Goal: Transaction & Acquisition: Purchase product/service

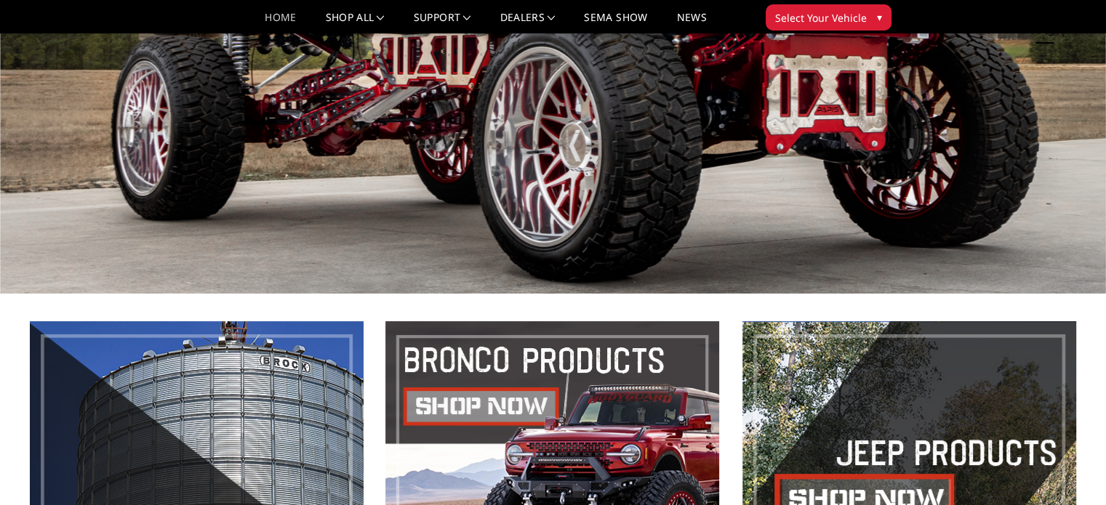
scroll to position [73, 0]
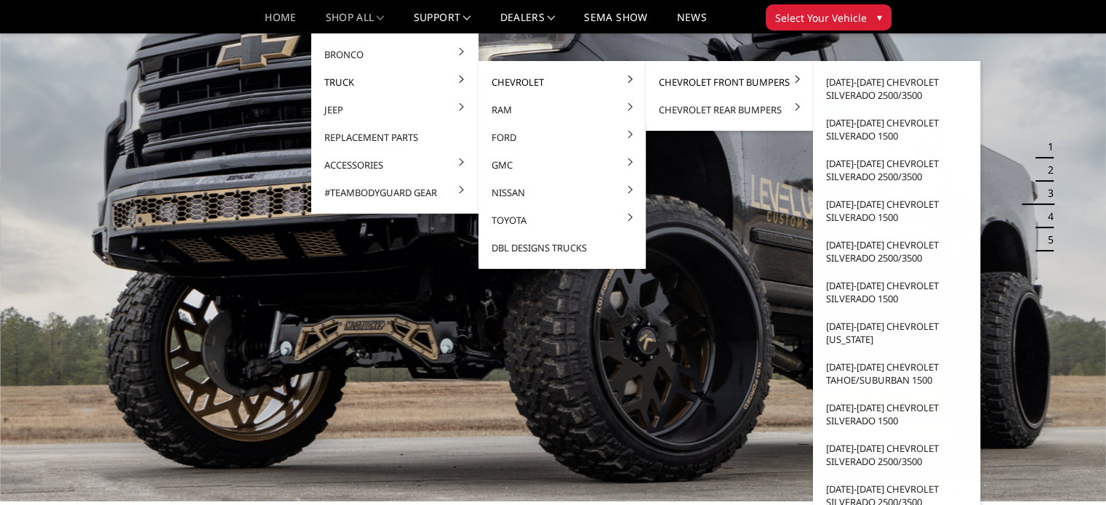
click at [683, 80] on link "Chevrolet Front Bumpers" at bounding box center [729, 82] width 156 height 28
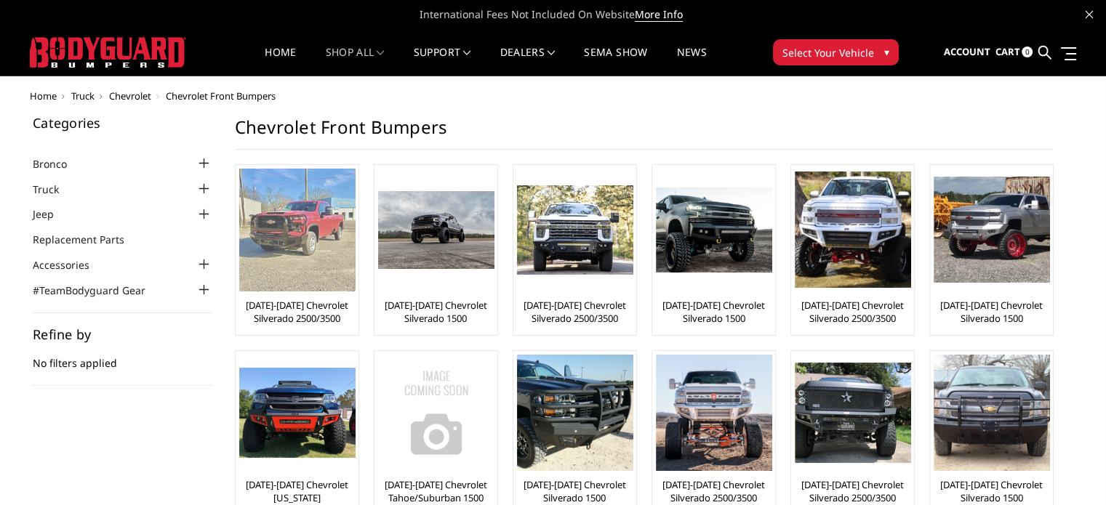
click at [285, 319] on link "[DATE]-[DATE] Chevrolet Silverado 2500/3500" at bounding box center [297, 312] width 116 height 26
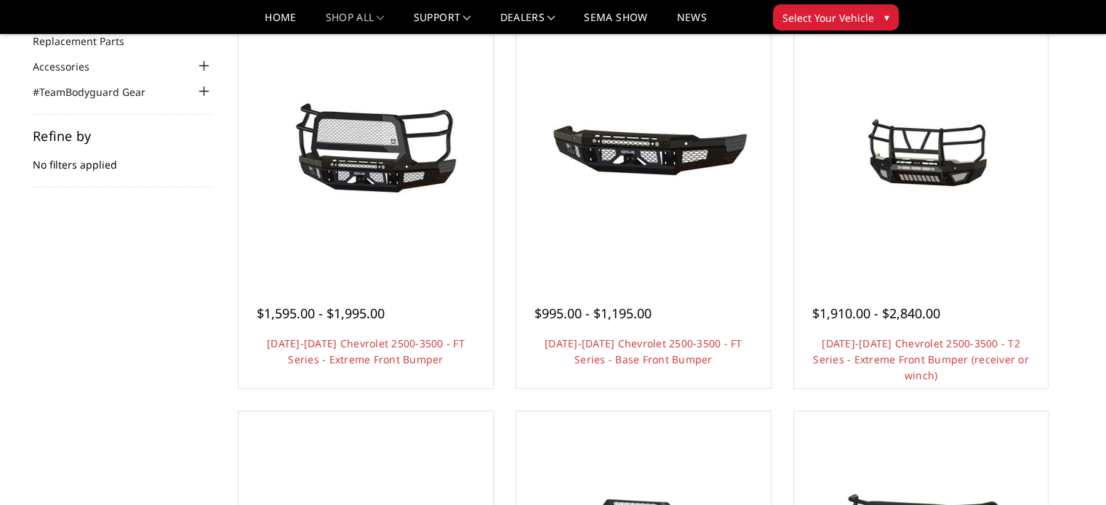
scroll to position [73, 0]
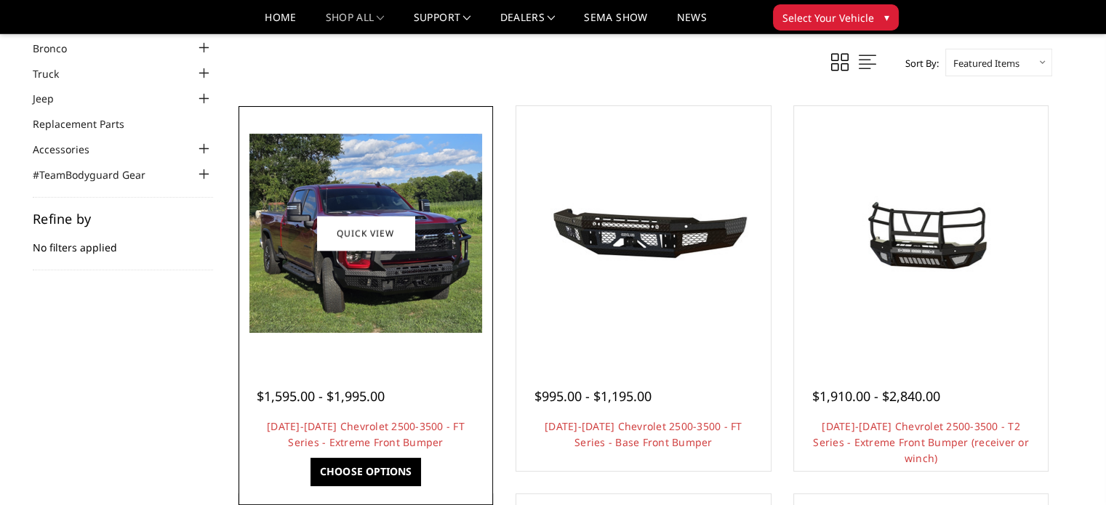
click at [346, 261] on img at bounding box center [365, 233] width 233 height 199
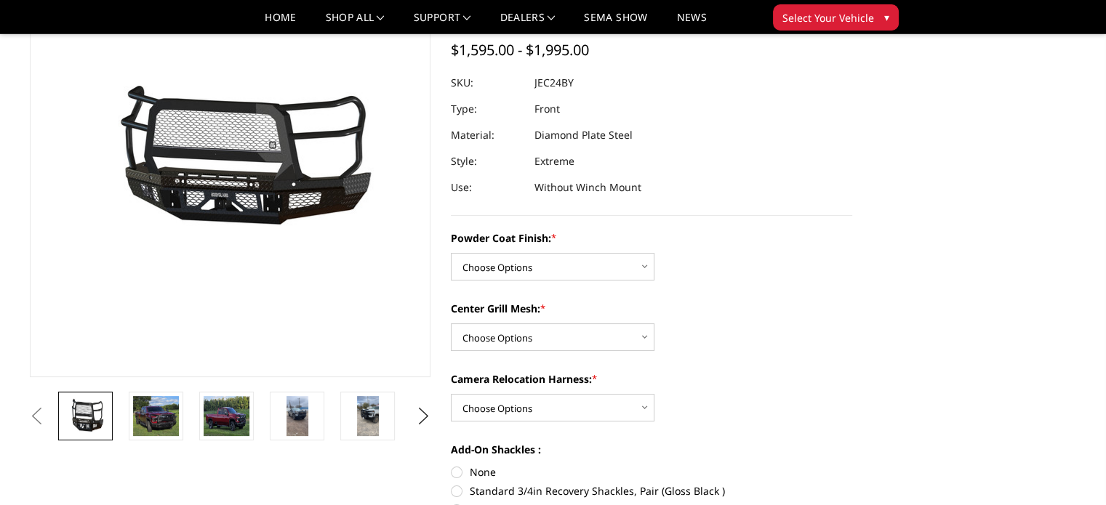
scroll to position [218, 0]
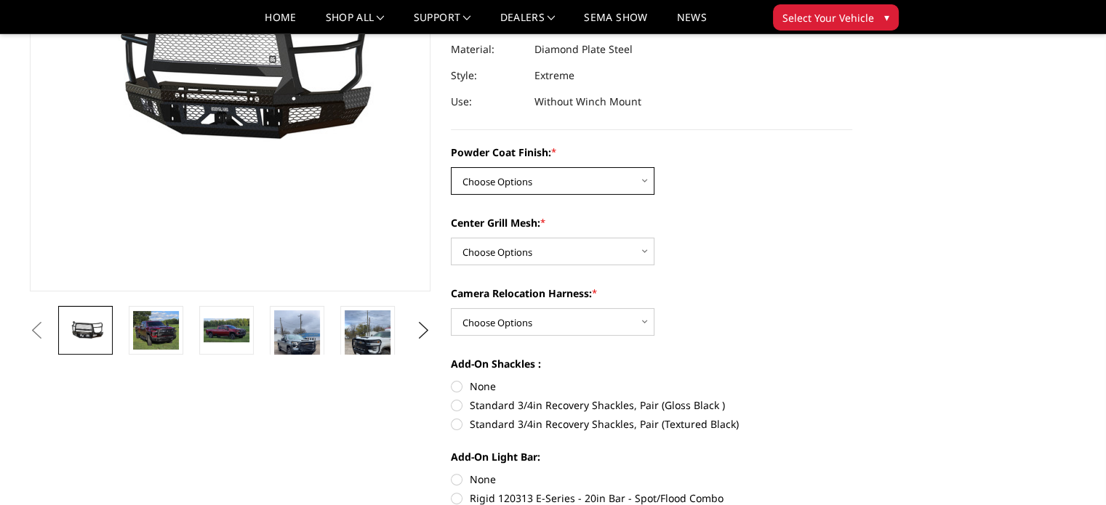
click at [516, 191] on select "Choose Options Bare Metal Gloss Black Powder Coat Textured Black Powder Coat" at bounding box center [553, 181] width 204 height 28
select select "3278"
click at [451, 167] on select "Choose Options Bare Metal Gloss Black Powder Coat Textured Black Powder Coat" at bounding box center [553, 181] width 204 height 28
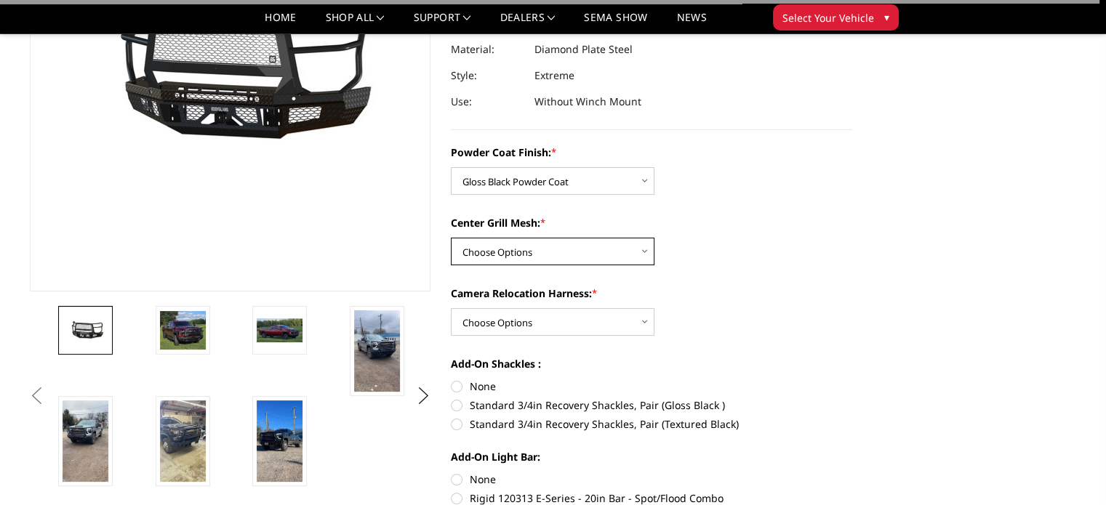
click at [492, 247] on select "Choose Options WITH Expanded Metal in Center Grill WITHOUT Expanded Metal in Ce…" at bounding box center [553, 252] width 204 height 28
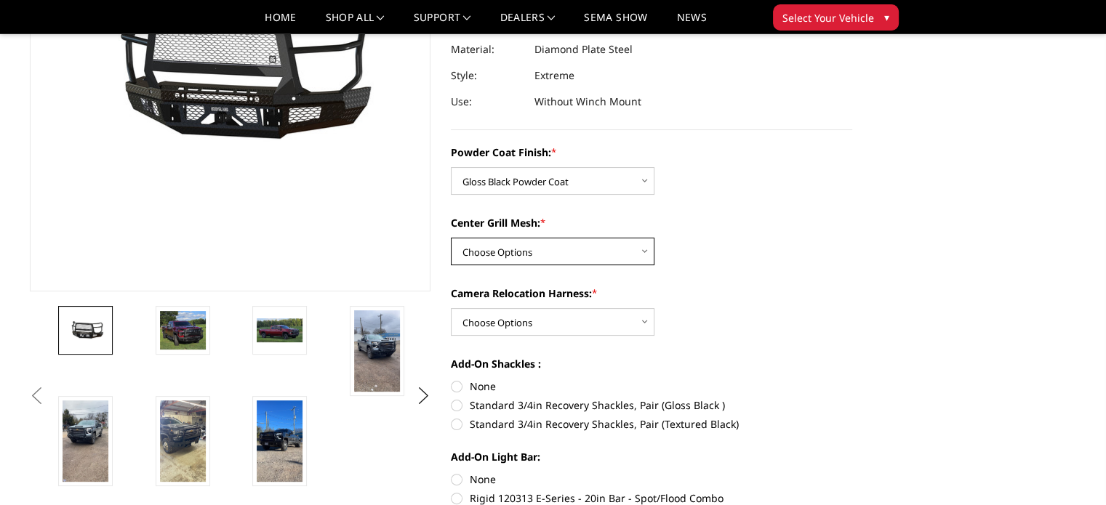
select select "3280"
click at [451, 238] on select "Choose Options WITH Expanded Metal in Center Grill WITHOUT Expanded Metal in Ce…" at bounding box center [553, 252] width 204 height 28
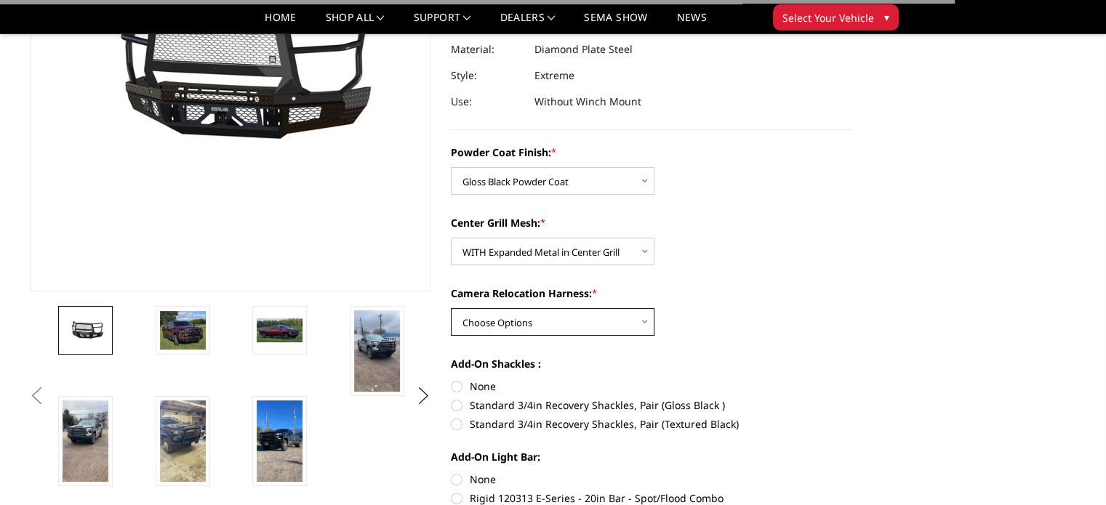
click at [495, 321] on select "Choose Options WITH Camera Relocation Harness WITHOUT Camera Relocation Harness" at bounding box center [553, 322] width 204 height 28
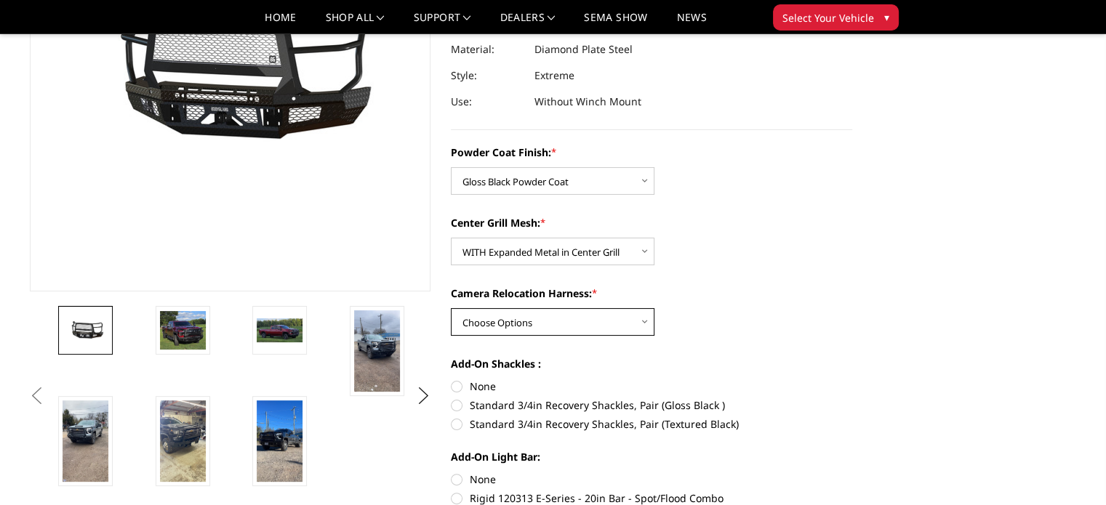
select select "3283"
click at [451, 308] on select "Choose Options WITH Camera Relocation Harness WITHOUT Camera Relocation Harness" at bounding box center [553, 322] width 204 height 28
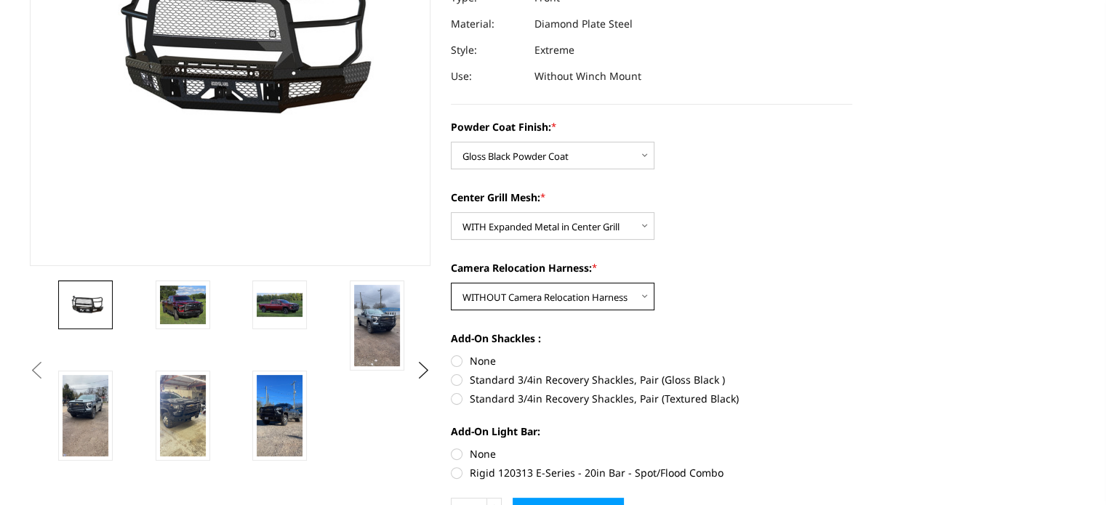
scroll to position [0, 0]
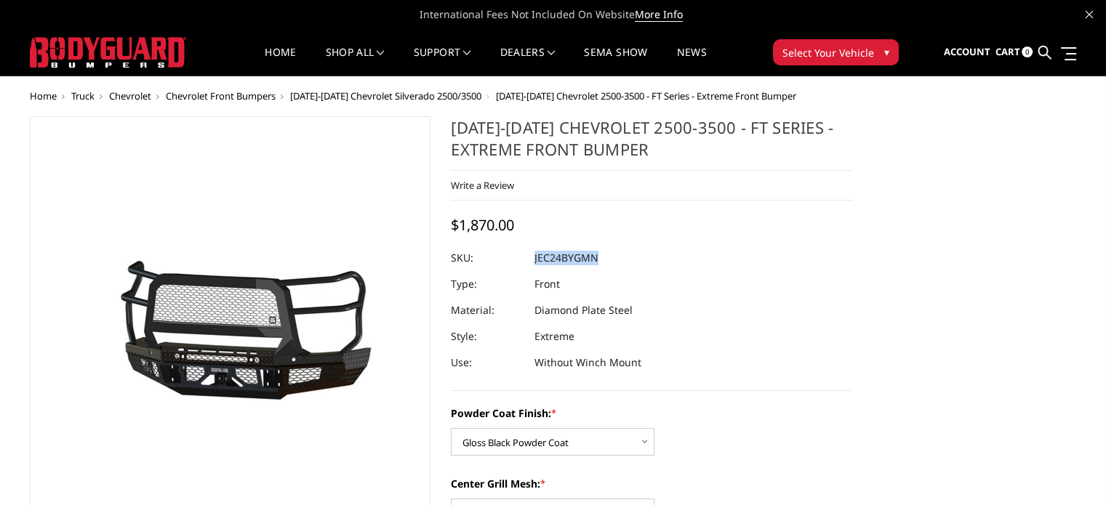
drag, startPoint x: 535, startPoint y: 261, endPoint x: 599, endPoint y: 261, distance: 64.0
click at [599, 261] on dl "SKU: JEC24BYGMN UPC: Type: Front Material: Diamond Plate Steel Style: Extreme U…" at bounding box center [651, 310] width 401 height 131
copy dl "JEC24BYGMN UPC:"
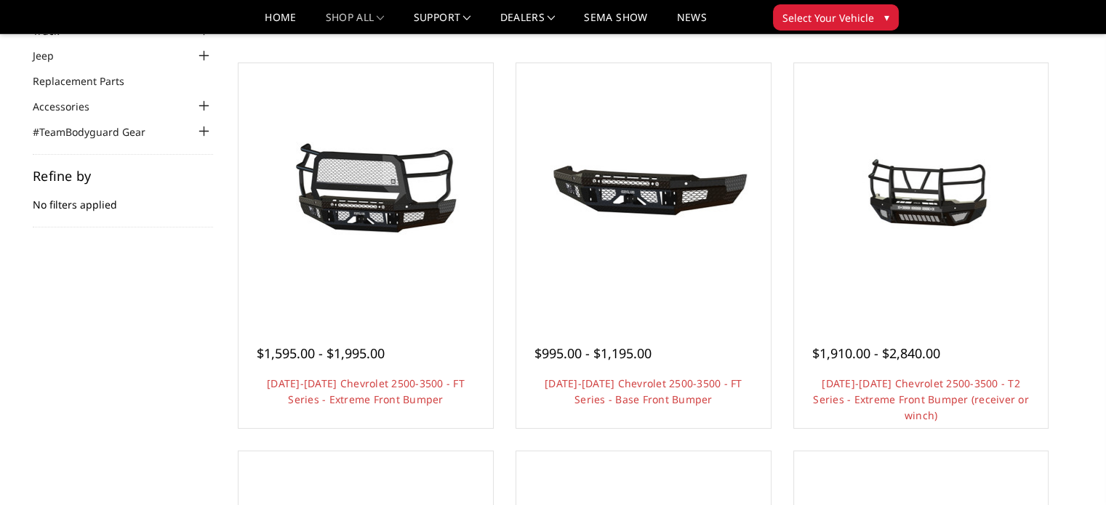
scroll to position [73, 0]
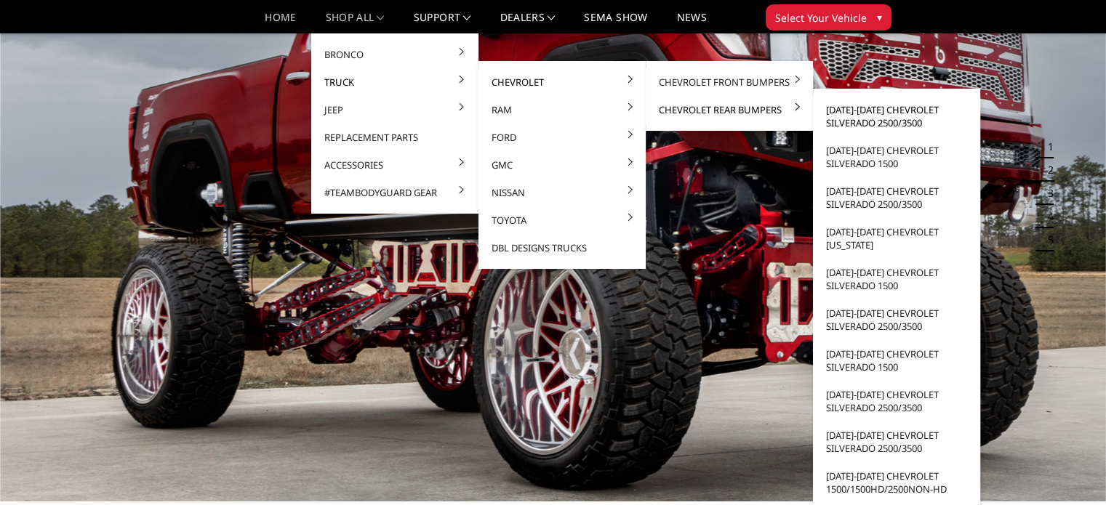
click at [864, 108] on link "[DATE]-[DATE] Chevrolet Silverado 2500/3500" at bounding box center [897, 116] width 156 height 41
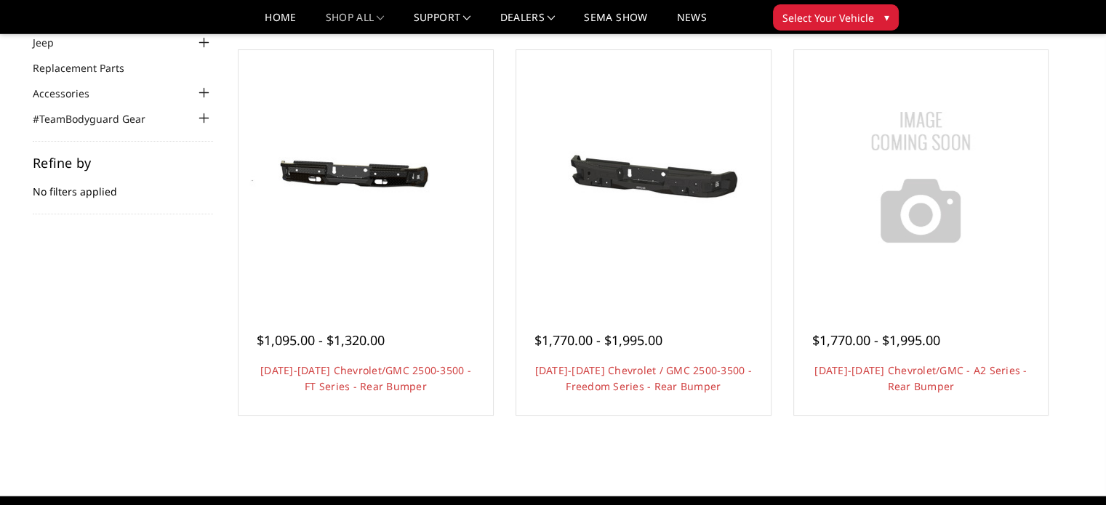
scroll to position [145, 0]
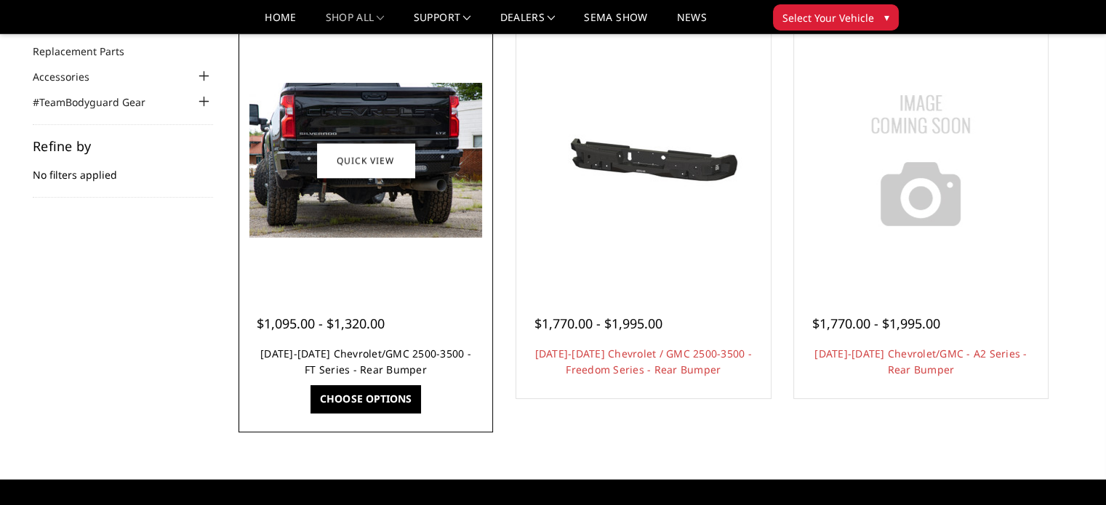
click at [373, 353] on link "[DATE]-[DATE] Chevrolet/GMC 2500-3500 - FT Series - Rear Bumper" at bounding box center [365, 362] width 211 height 30
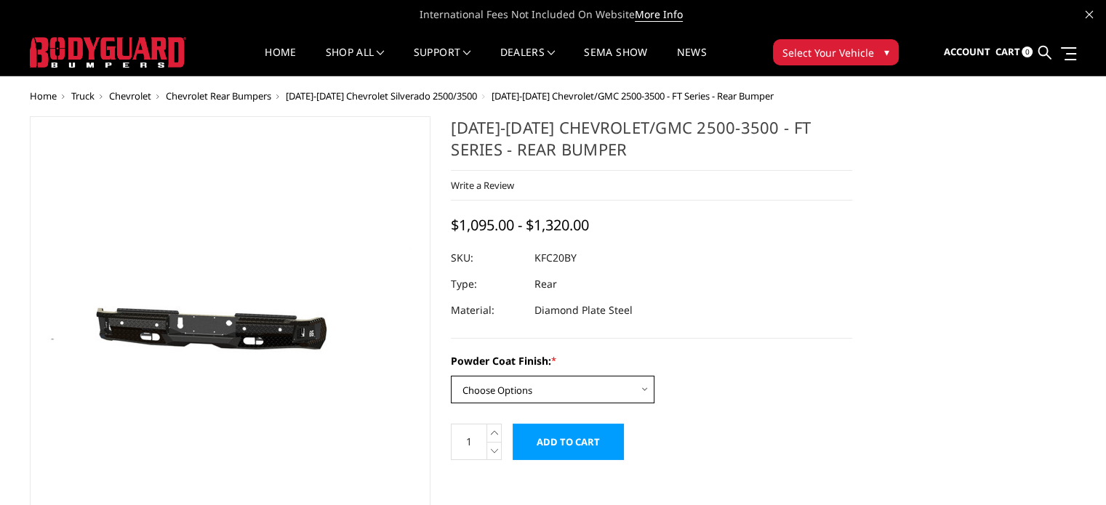
click at [526, 382] on select "Choose Options Bare Metal Gloss Black Powder Coat Textured Black Powder Coat" at bounding box center [553, 390] width 204 height 28
select select "3418"
click at [451, 376] on select "Choose Options Bare Metal Gloss Black Powder Coat Textured Black Powder Coat" at bounding box center [553, 390] width 204 height 28
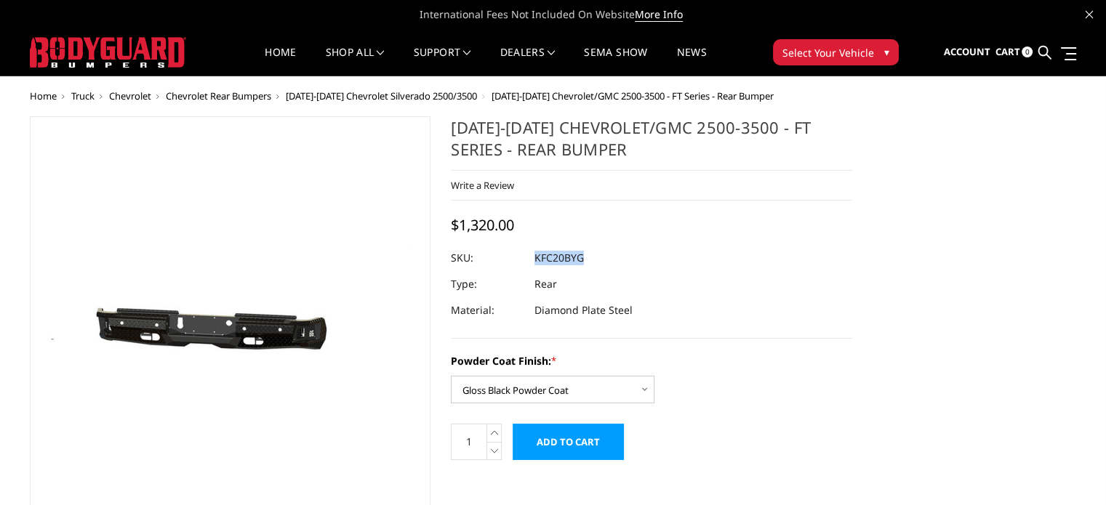
drag, startPoint x: 535, startPoint y: 260, endPoint x: 582, endPoint y: 261, distance: 47.3
click at [582, 261] on dd "KFC20BYG" at bounding box center [558, 258] width 49 height 26
copy dd "KFC20BYG"
click at [725, 284] on dl "SKU: KFC20BYG UPC: Type: Rear Material: Diamond Plate Steel" at bounding box center [651, 284] width 401 height 79
